Goal: Task Accomplishment & Management: Use online tool/utility

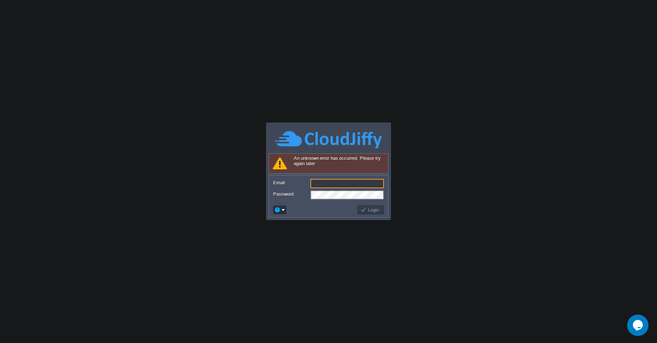
type input "[PERSON_NAME][EMAIL_ADDRESS][DOMAIN_NAME]"
click at [370, 209] on button "Login" at bounding box center [371, 210] width 21 height 6
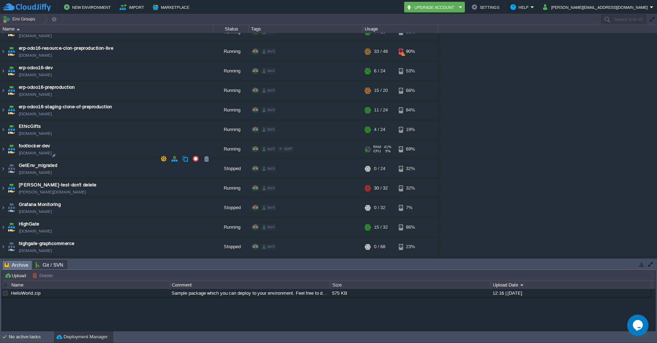
scroll to position [763, 0]
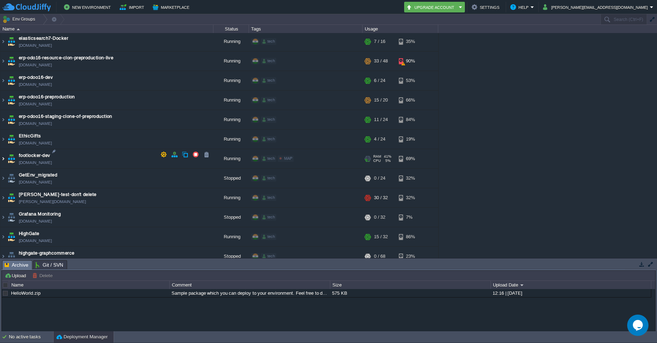
click at [3, 151] on img at bounding box center [3, 158] width 6 height 19
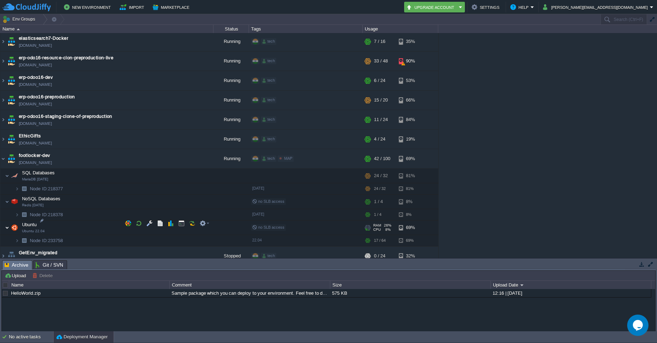
click at [7, 224] on img at bounding box center [7, 228] width 4 height 14
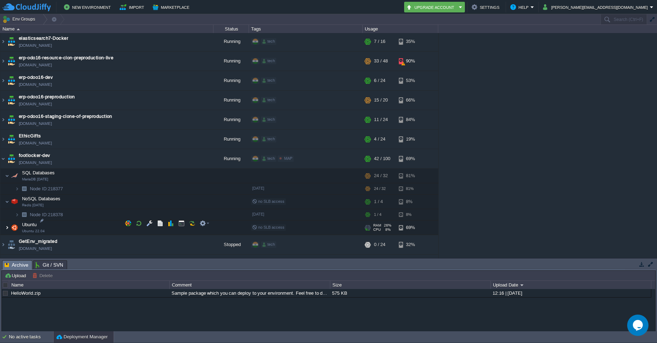
click at [7, 224] on img at bounding box center [7, 228] width 4 height 14
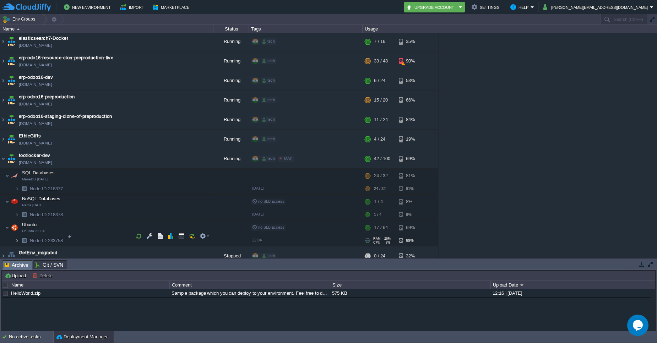
click at [17, 238] on img at bounding box center [17, 240] width 4 height 11
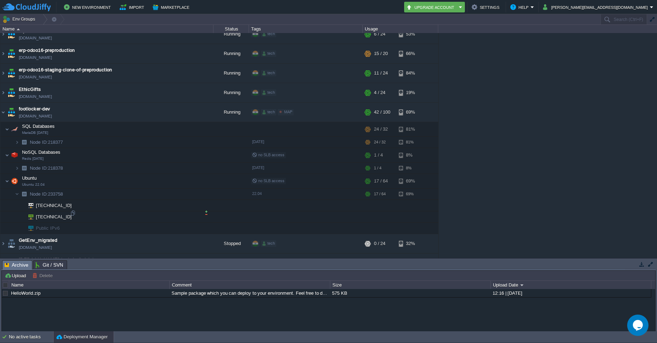
scroll to position [826, 0]
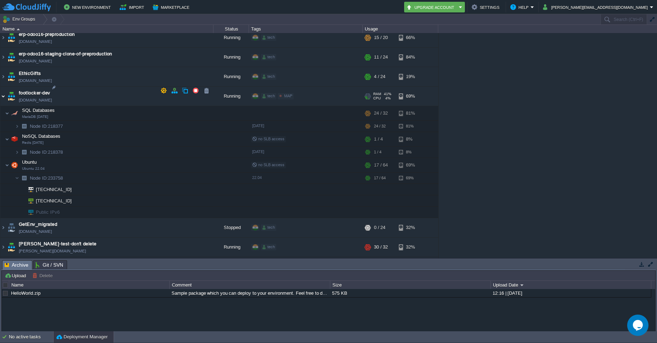
click at [1, 92] on img at bounding box center [3, 96] width 6 height 19
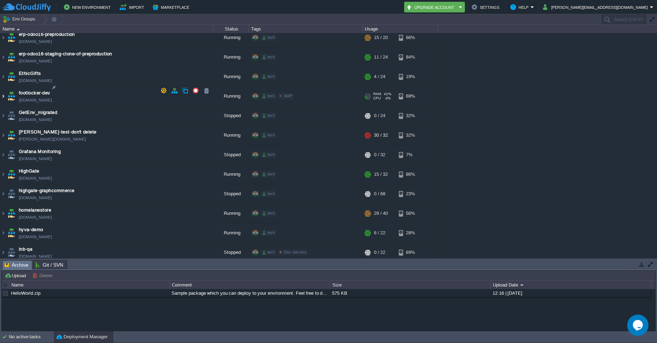
click at [1, 90] on img at bounding box center [3, 96] width 6 height 19
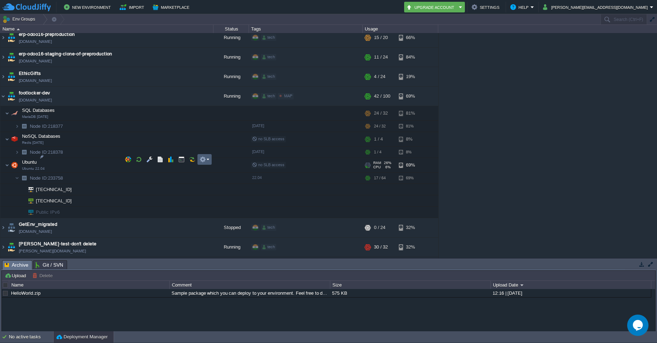
click at [210, 158] on td at bounding box center [205, 159] width 14 height 11
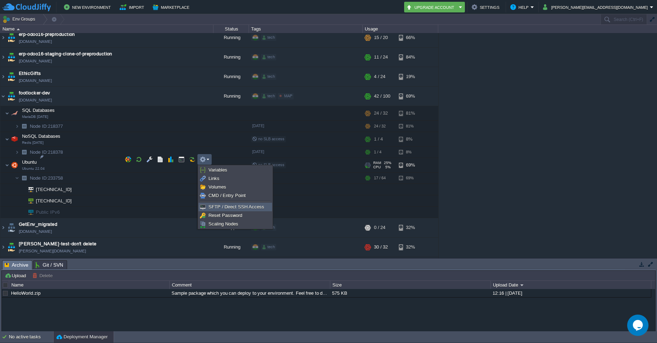
click at [236, 209] on span "SFTP / Direct SSH Access" at bounding box center [237, 206] width 56 height 5
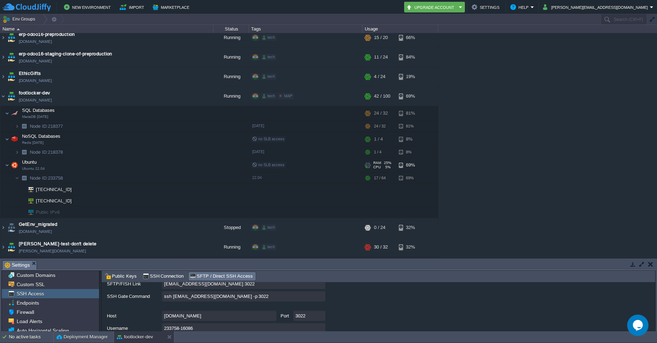
scroll to position [53, 0]
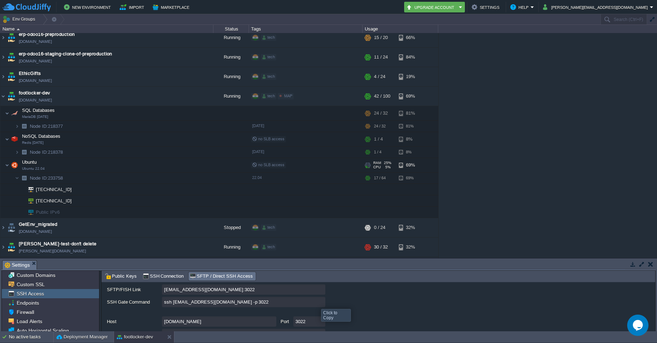
click at [320, 304] on input "ssh [EMAIL_ADDRESS][DOMAIN_NAME] -p 3022" at bounding box center [243, 302] width 163 height 10
click at [75, 196] on div at bounding box center [73, 195] width 6 height 6
